Goal: Task Accomplishment & Management: Manage account settings

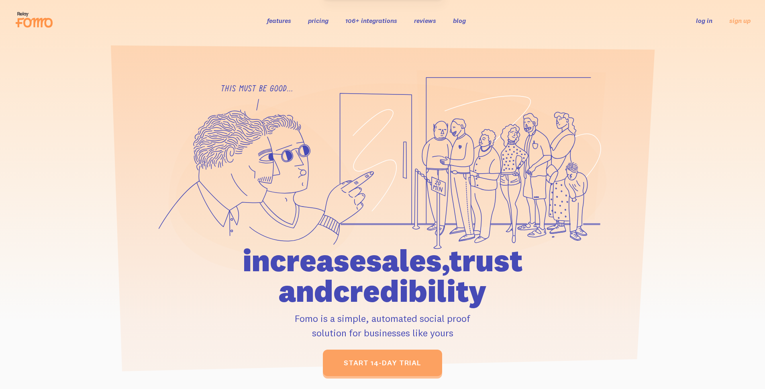
click at [703, 24] on link "log in" at bounding box center [704, 20] width 16 height 8
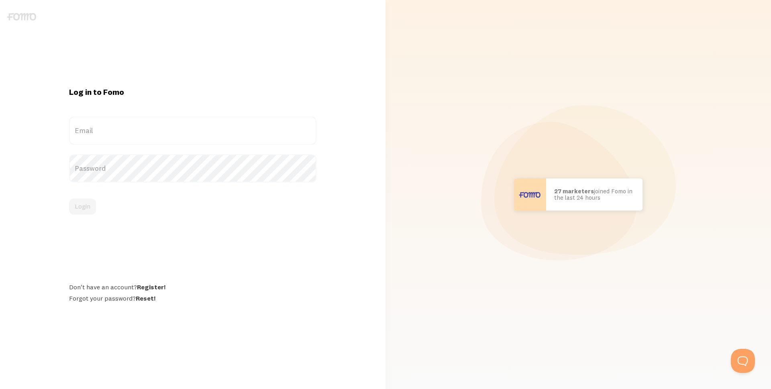
click at [206, 151] on form "Email Password Login" at bounding box center [192, 165] width 247 height 98
click at [182, 132] on label "Email" at bounding box center [192, 130] width 247 height 28
click at [182, 132] on input "Email" at bounding box center [192, 130] width 247 height 28
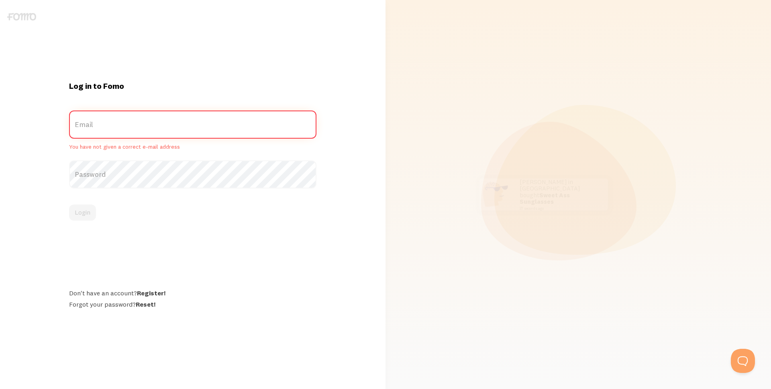
type input "hello@paigebrunton.com"
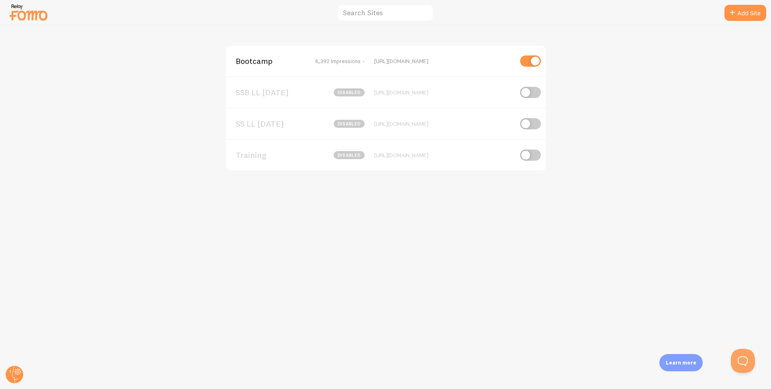
click at [6, 367] on div at bounding box center [14, 374] width 19 height 19
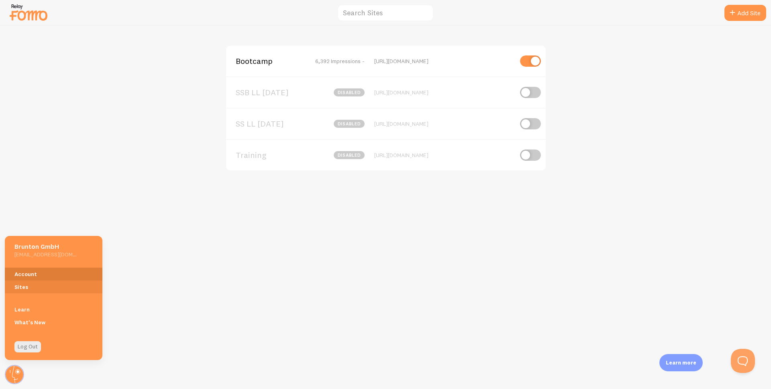
click at [31, 276] on link "Account" at bounding box center [54, 273] width 98 height 13
